Goal: Transaction & Acquisition: Purchase product/service

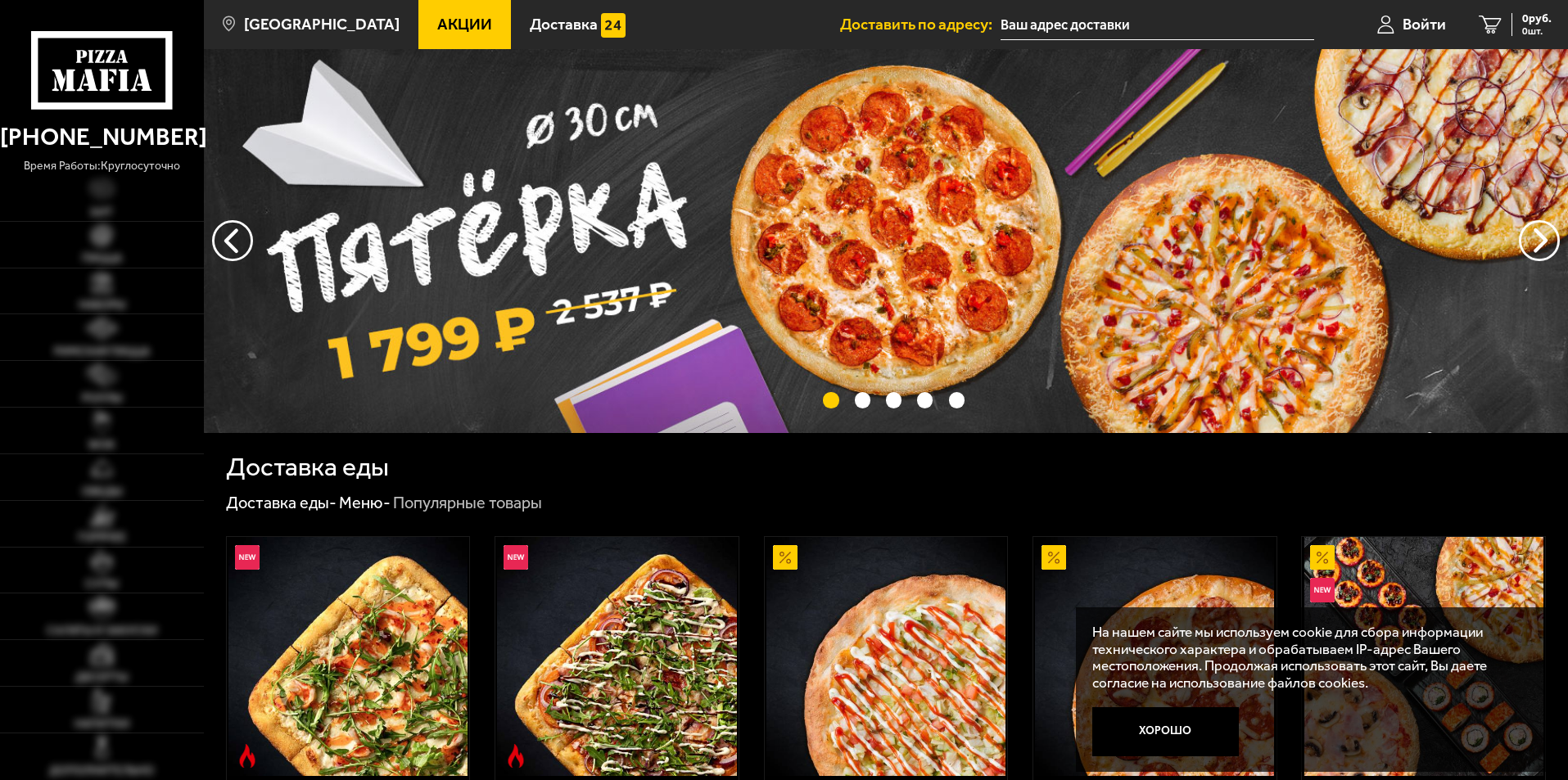
scroll to position [492, 0]
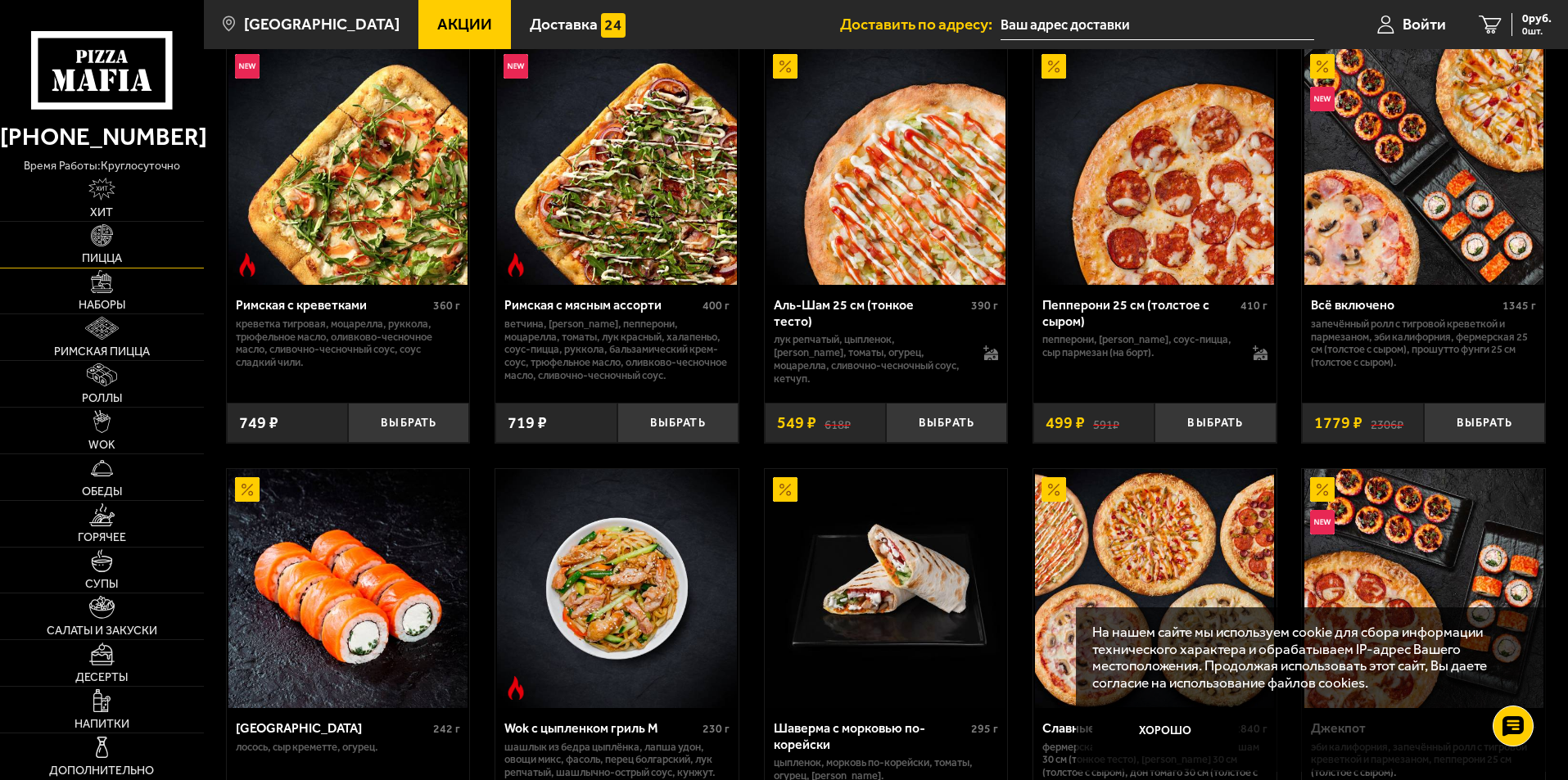
click at [110, 246] on img at bounding box center [102, 235] width 23 height 23
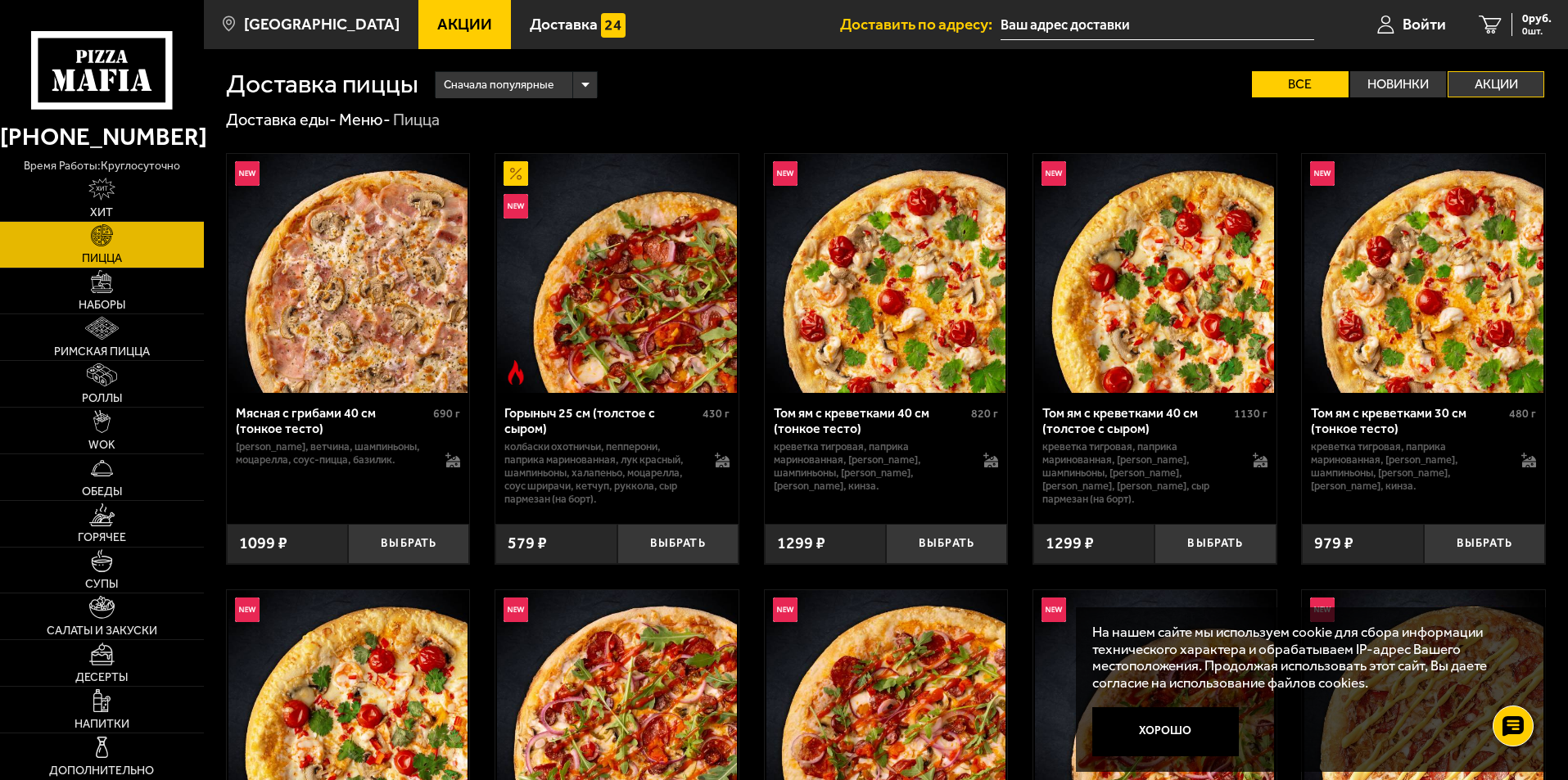
click at [1507, 89] on label "Акции" at bounding box center [1495, 85] width 97 height 27
click at [0, 0] on input "Акции" at bounding box center [0, 0] width 0 height 0
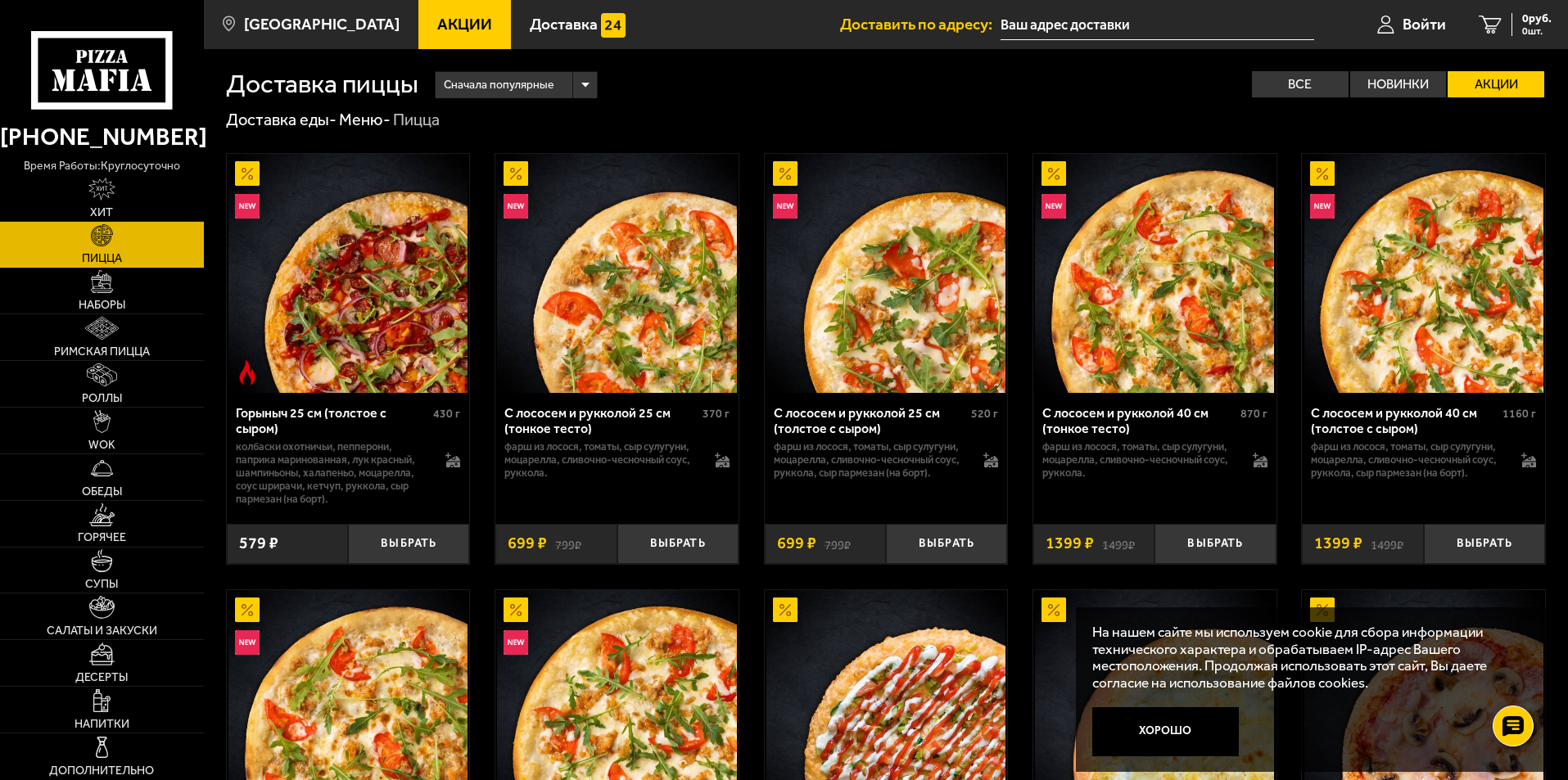
click at [584, 89] on div "Сначала популярные" at bounding box center [517, 85] width 162 height 27
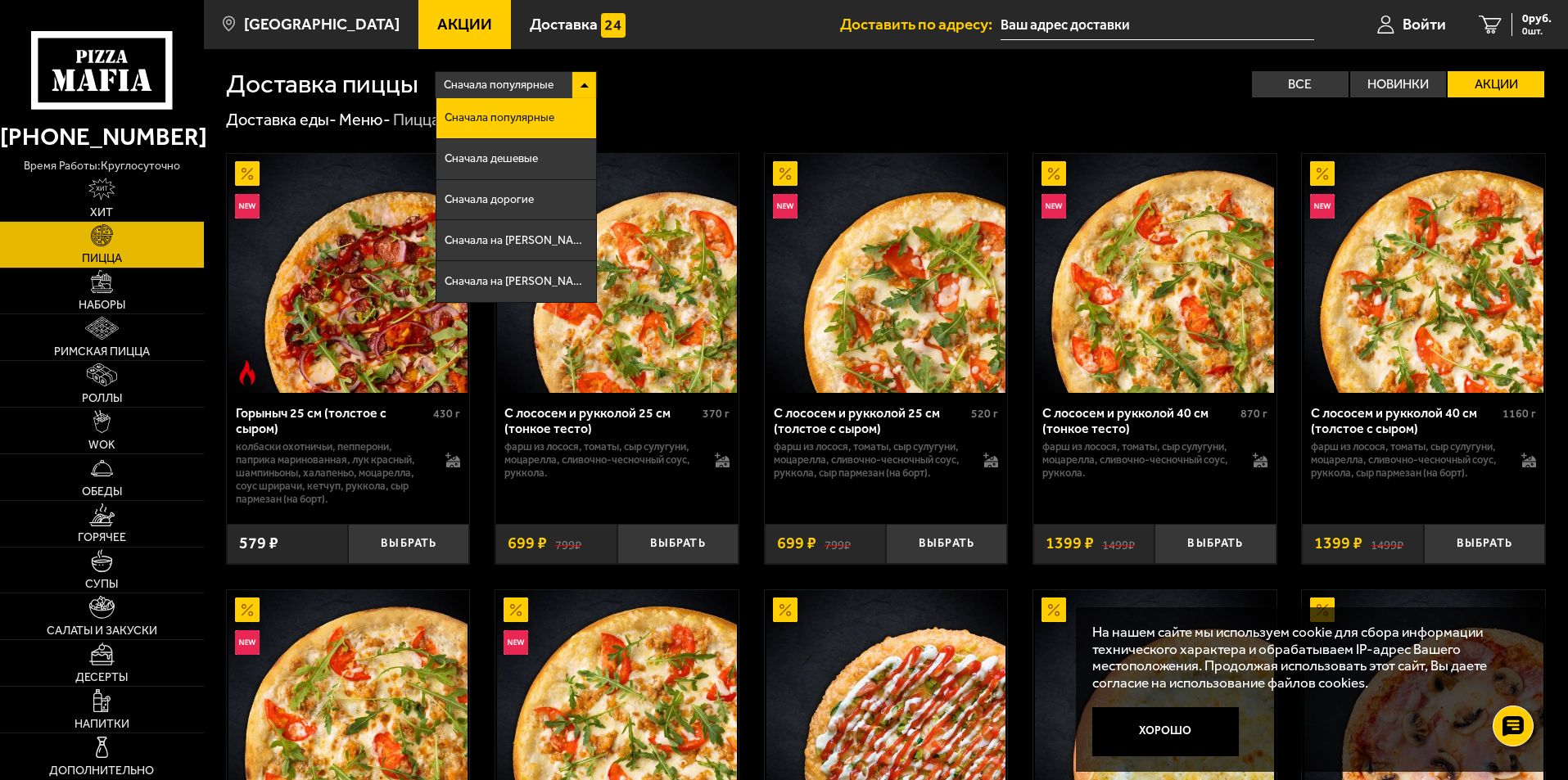
click at [584, 89] on div "Сначала популярные" at bounding box center [517, 85] width 162 height 27
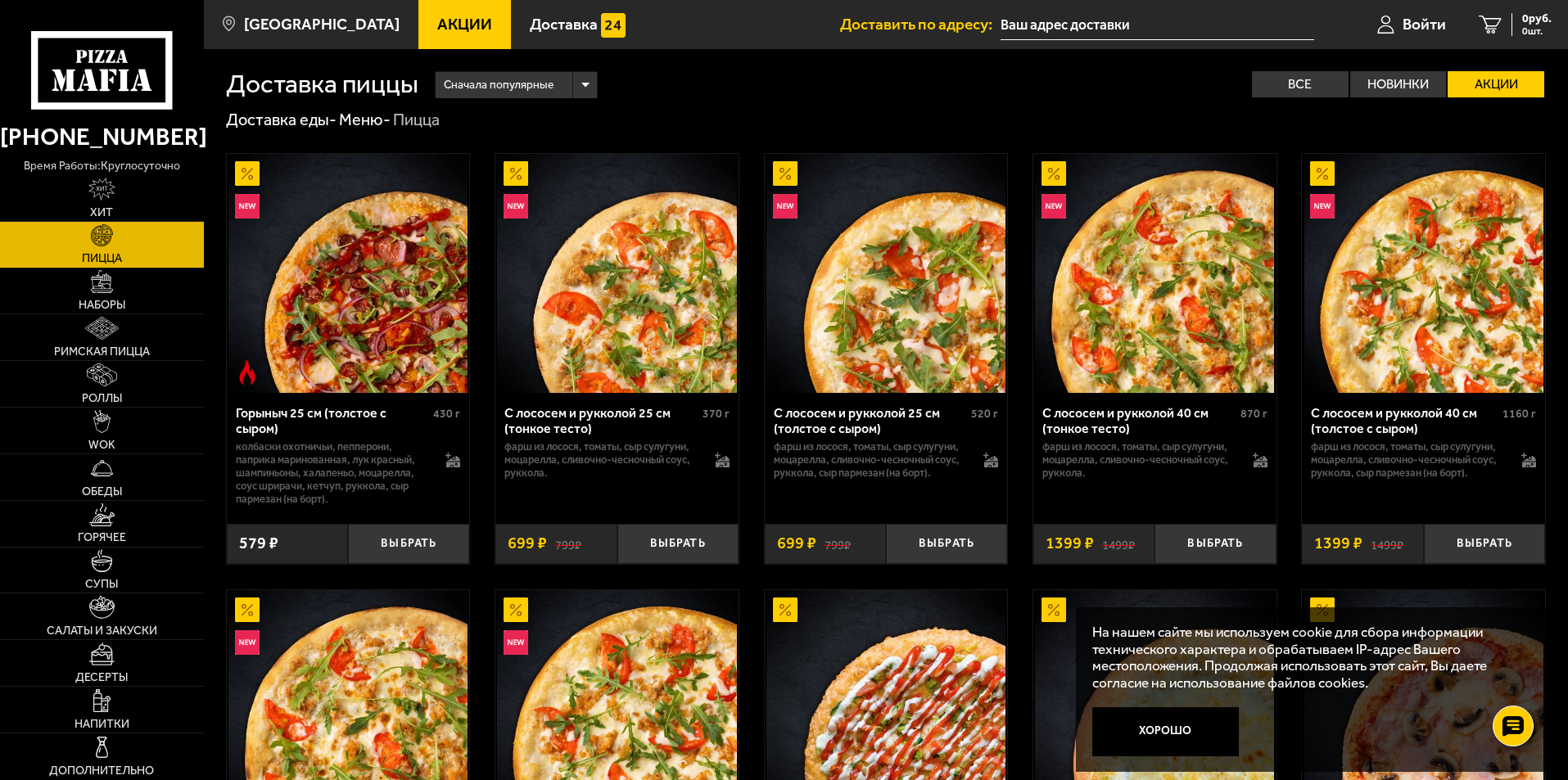
click at [97, 238] on img at bounding box center [102, 235] width 23 height 23
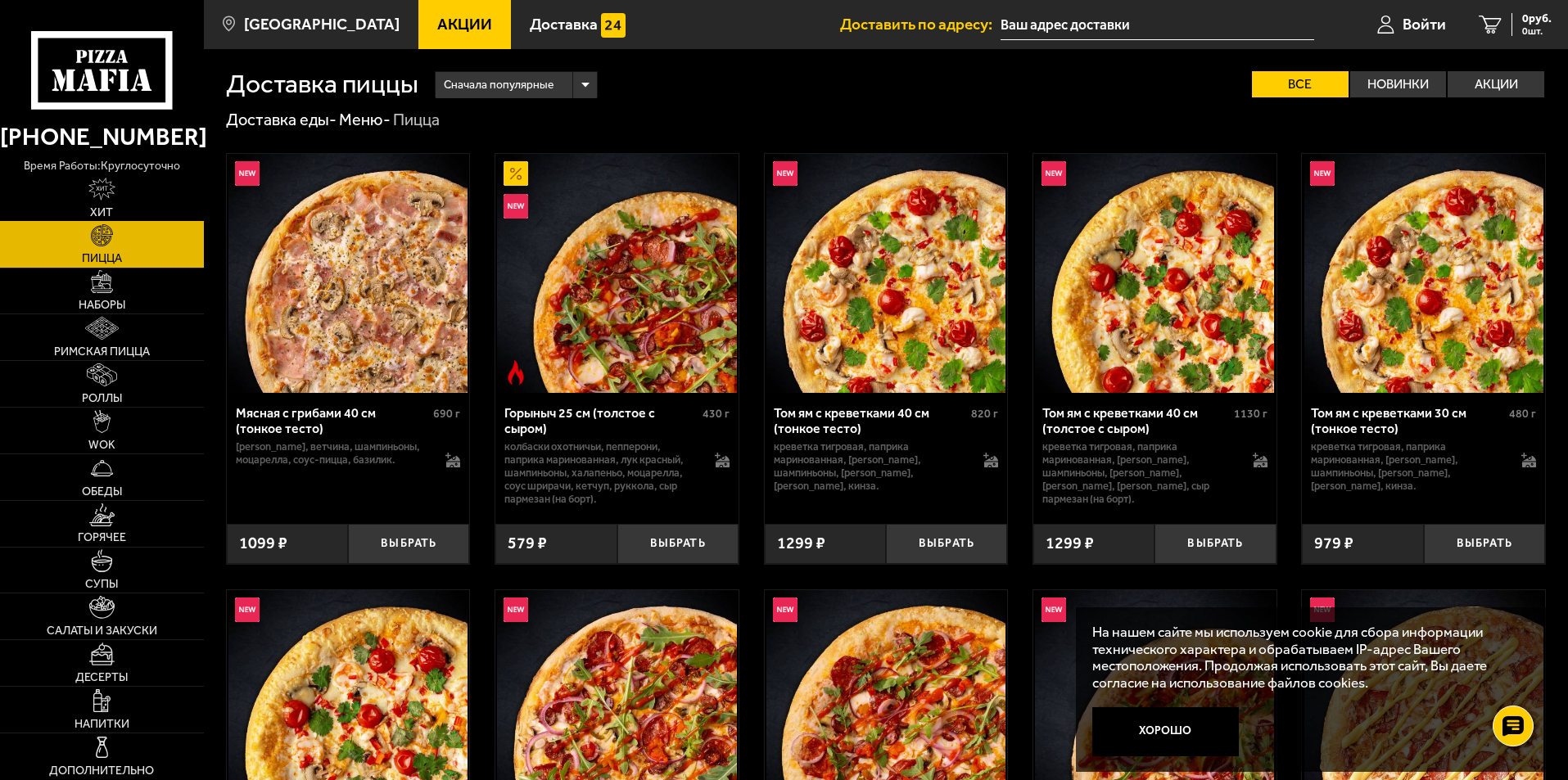
click at [110, 194] on img at bounding box center [102, 188] width 28 height 23
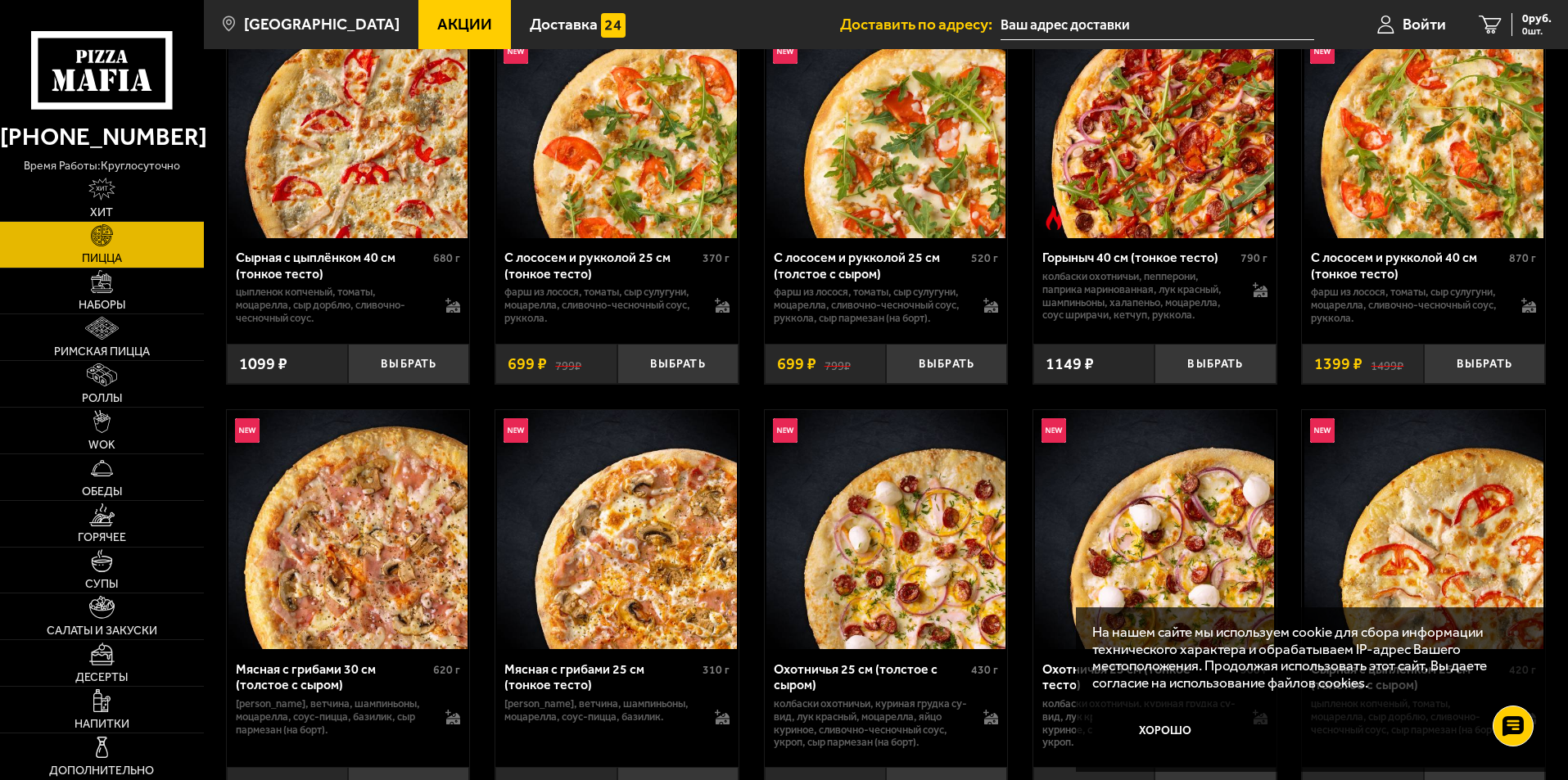
scroll to position [2538, 0]
